Goal: Check status

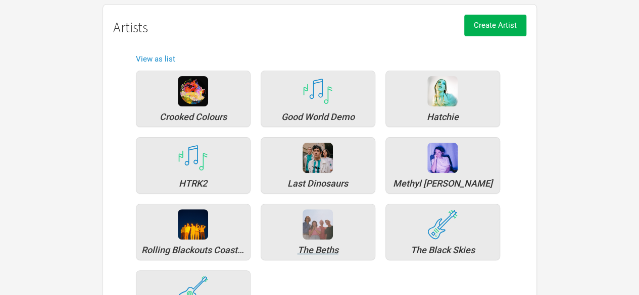
scroll to position [169, 0]
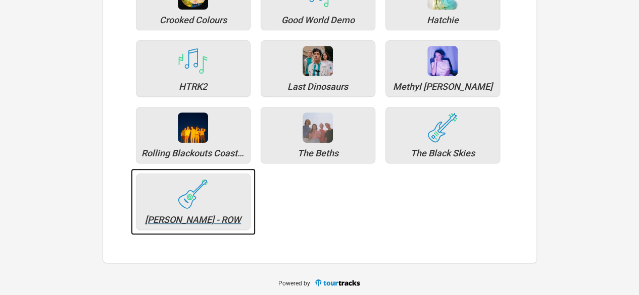
click at [204, 216] on div "[PERSON_NAME] - ROW" at bounding box center [192, 220] width 103 height 9
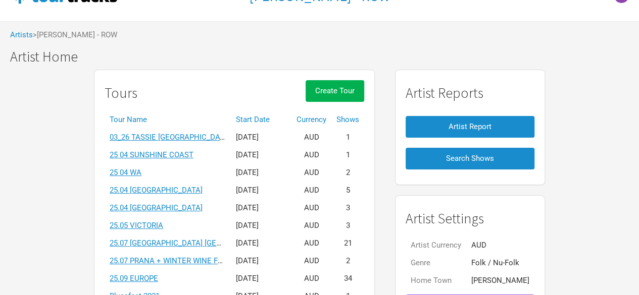
scroll to position [49, 0]
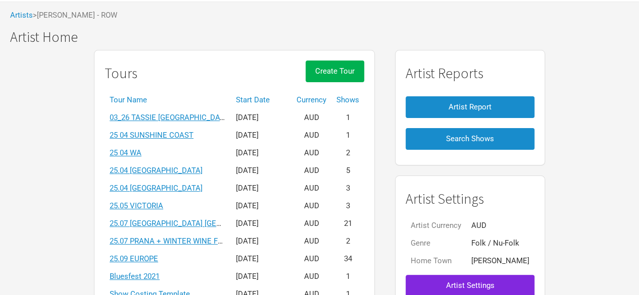
drag, startPoint x: 264, startPoint y: 93, endPoint x: 257, endPoint y: 96, distance: 8.4
click at [257, 96] on th "Start Date" at bounding box center [261, 100] width 61 height 18
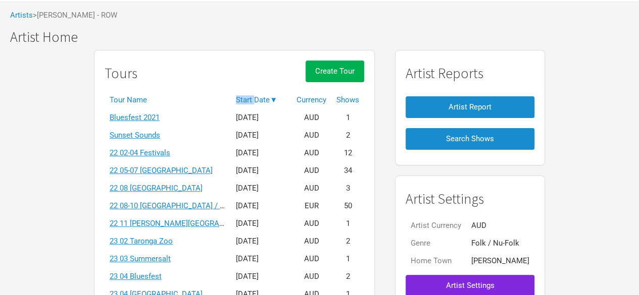
click at [257, 96] on th "Start Date ▼" at bounding box center [261, 100] width 61 height 18
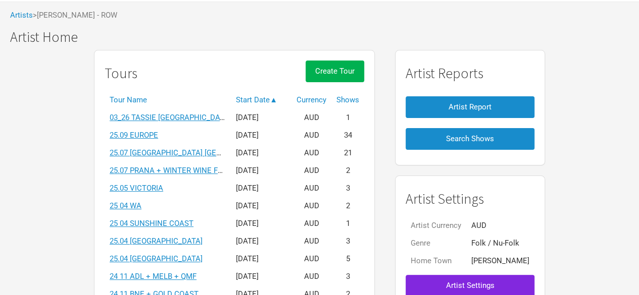
click at [126, 131] on link "25.09 EUROPE" at bounding box center [134, 135] width 48 height 9
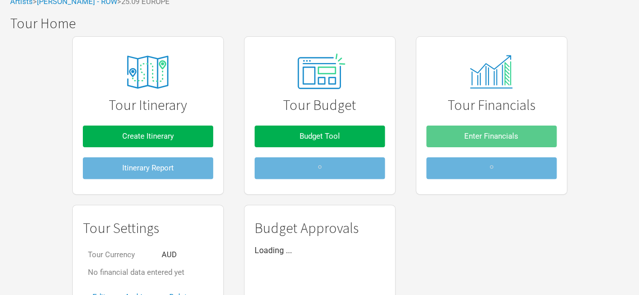
scroll to position [90, 0]
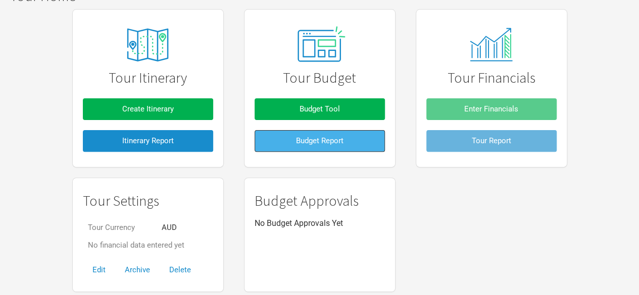
click at [315, 136] on span "Budget Report" at bounding box center [319, 140] width 47 height 9
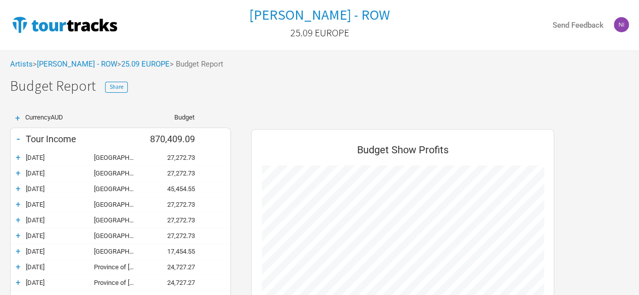
scroll to position [57, 0]
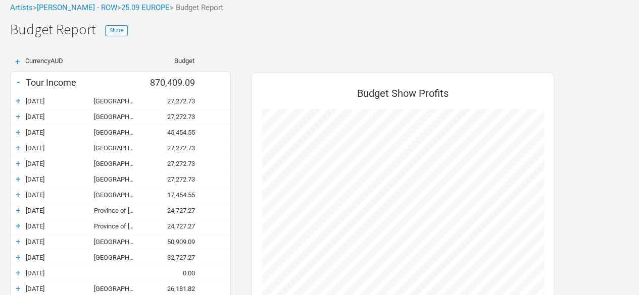
click at [16, 96] on div "+" at bounding box center [18, 101] width 15 height 10
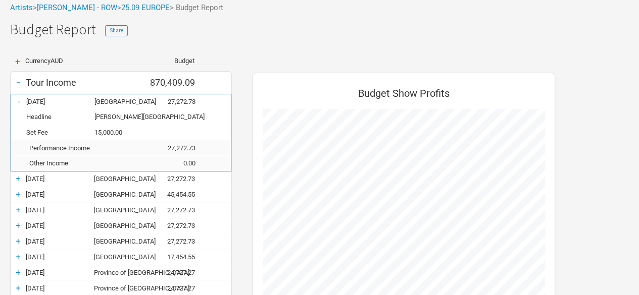
scroll to position [818, 323]
click at [17, 107] on div "- [DATE] [GEOGRAPHIC_DATA] 27,272.73" at bounding box center [121, 101] width 220 height 15
click at [19, 101] on div "-" at bounding box center [18, 101] width 15 height 10
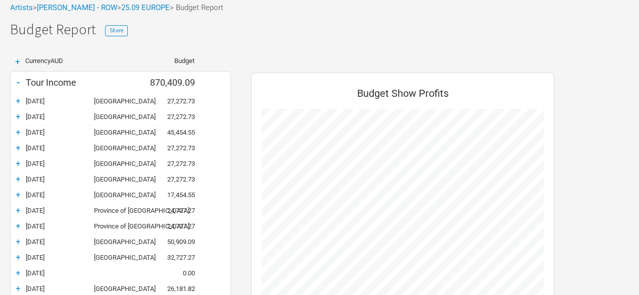
scroll to position [504008, 504442]
